Goal: Find specific page/section: Find specific page/section

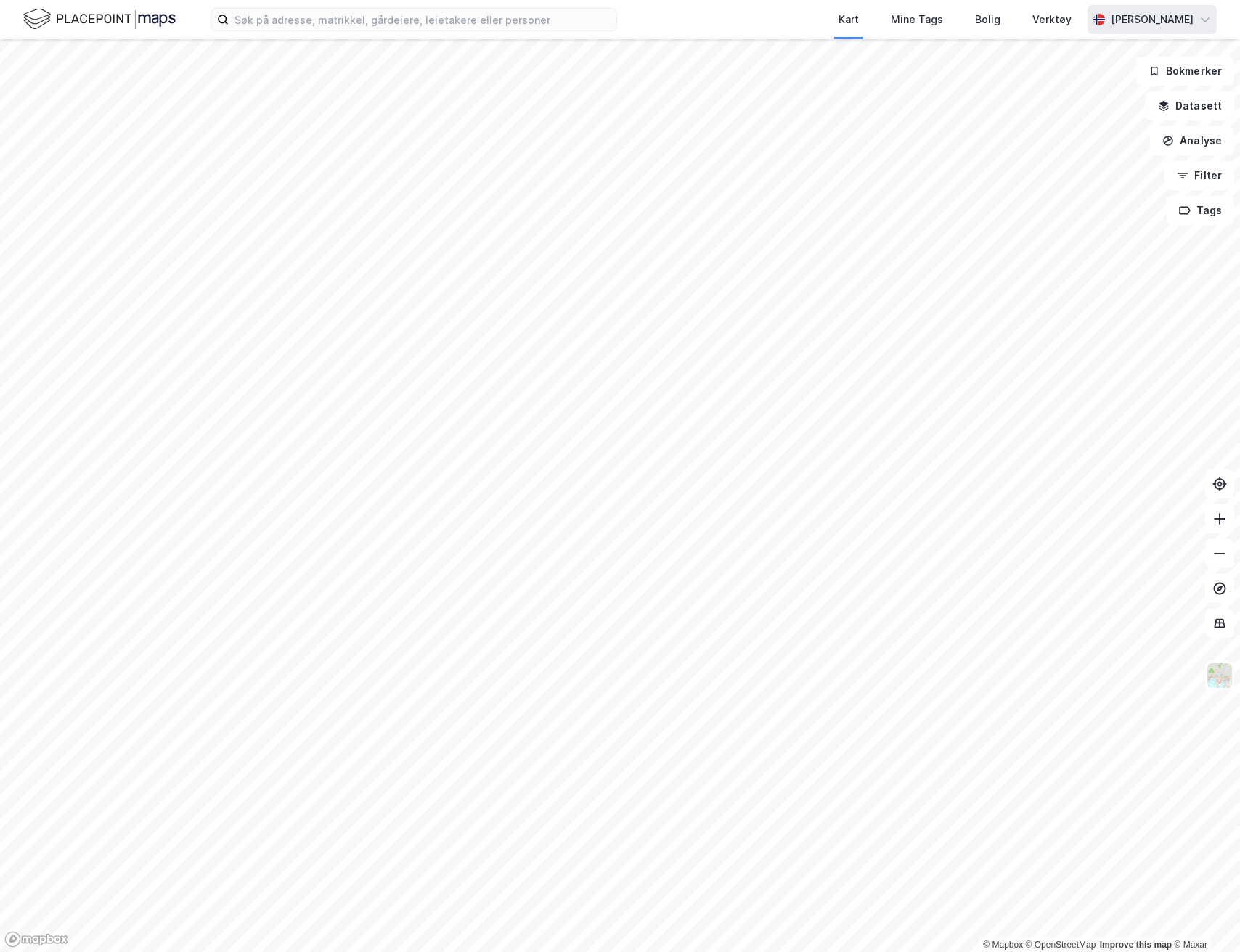
click at [1194, 31] on div "[PERSON_NAME]" at bounding box center [1151, 19] width 129 height 29
click at [1208, 18] on icon at bounding box center [1204, 19] width 12 height 12
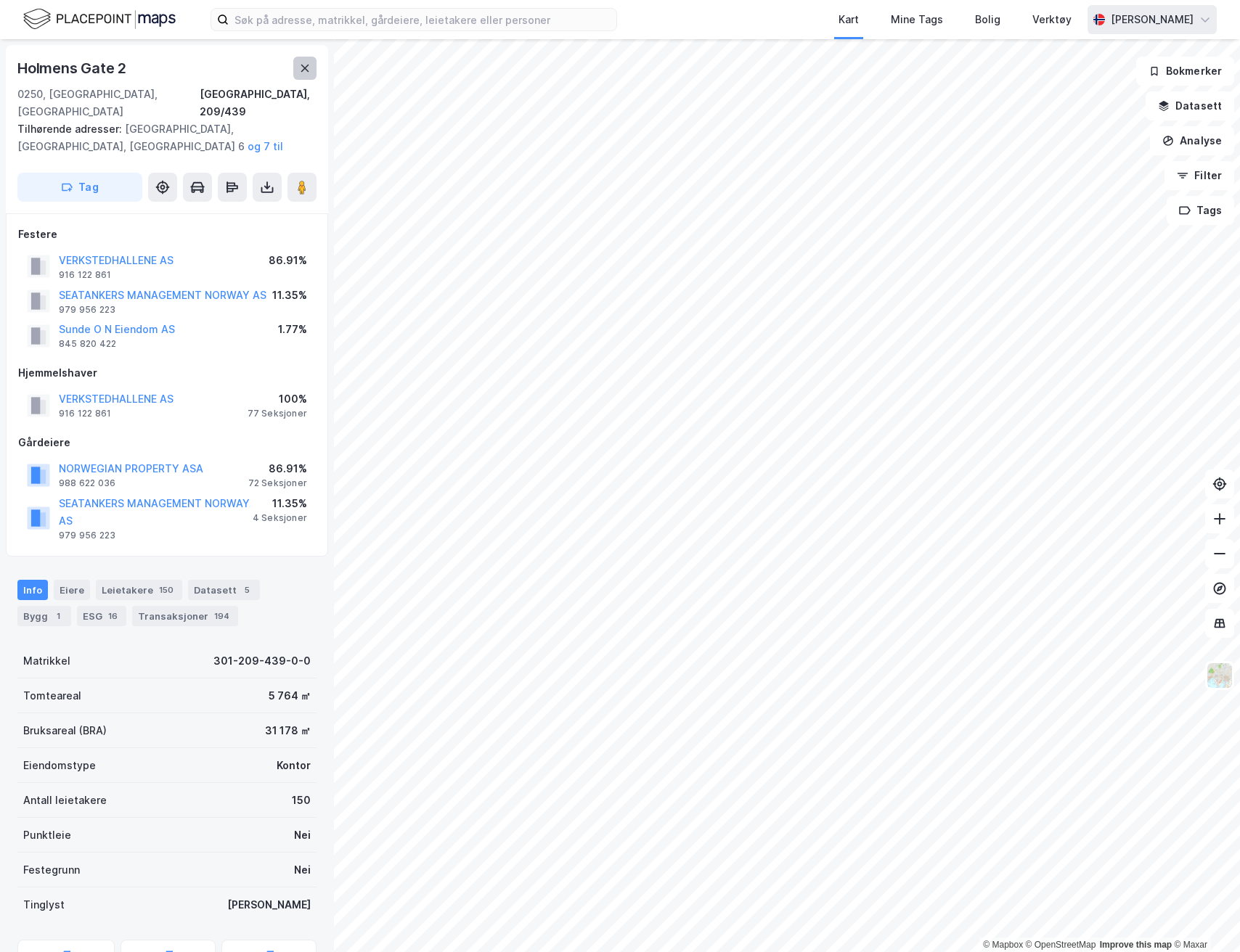
click at [299, 70] on icon at bounding box center [304, 68] width 12 height 12
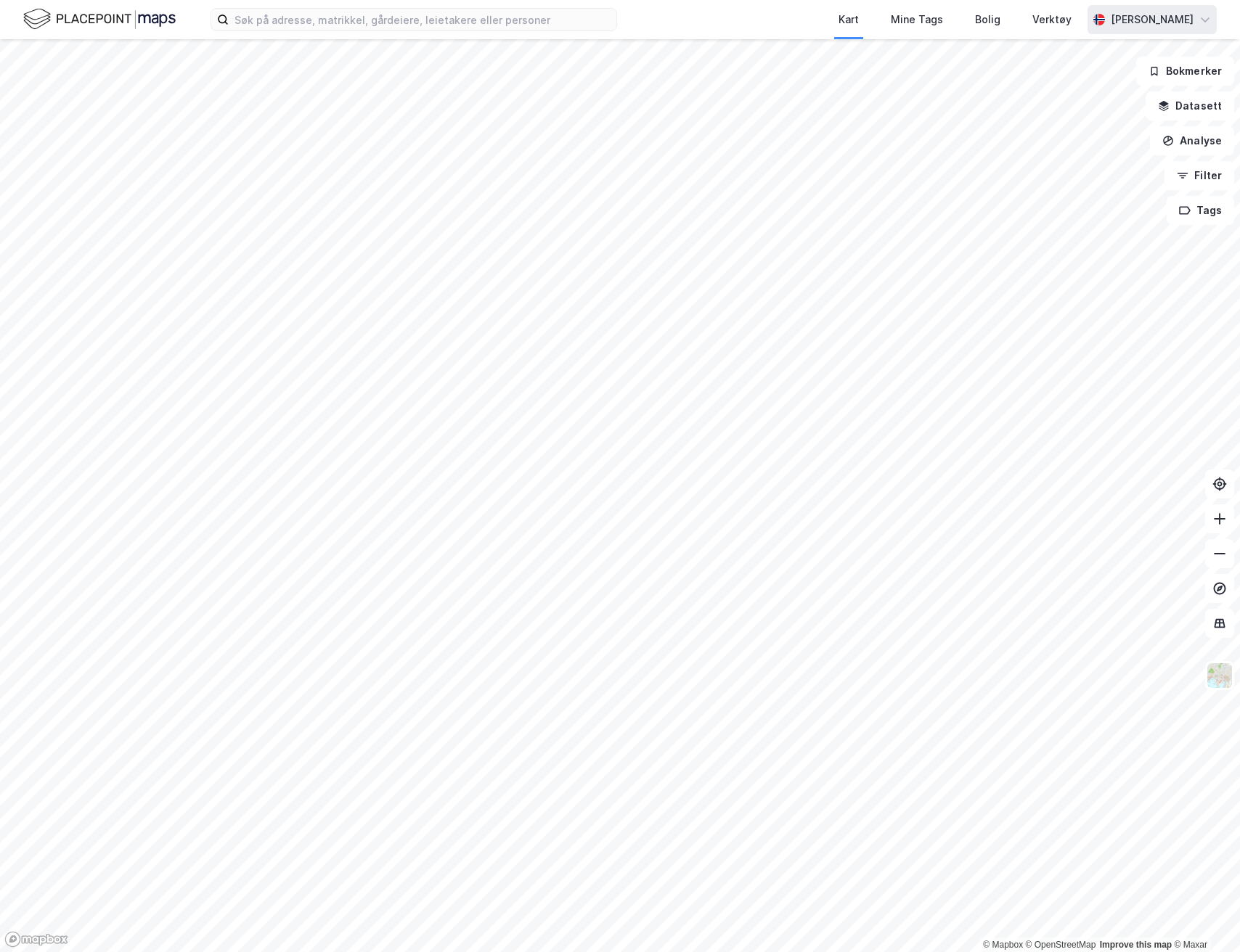
click at [1164, 22] on div "[PERSON_NAME]" at bounding box center [1152, 19] width 83 height 17
click at [1172, 18] on div "[PERSON_NAME]" at bounding box center [1152, 19] width 83 height 17
